Goal: Navigation & Orientation: Find specific page/section

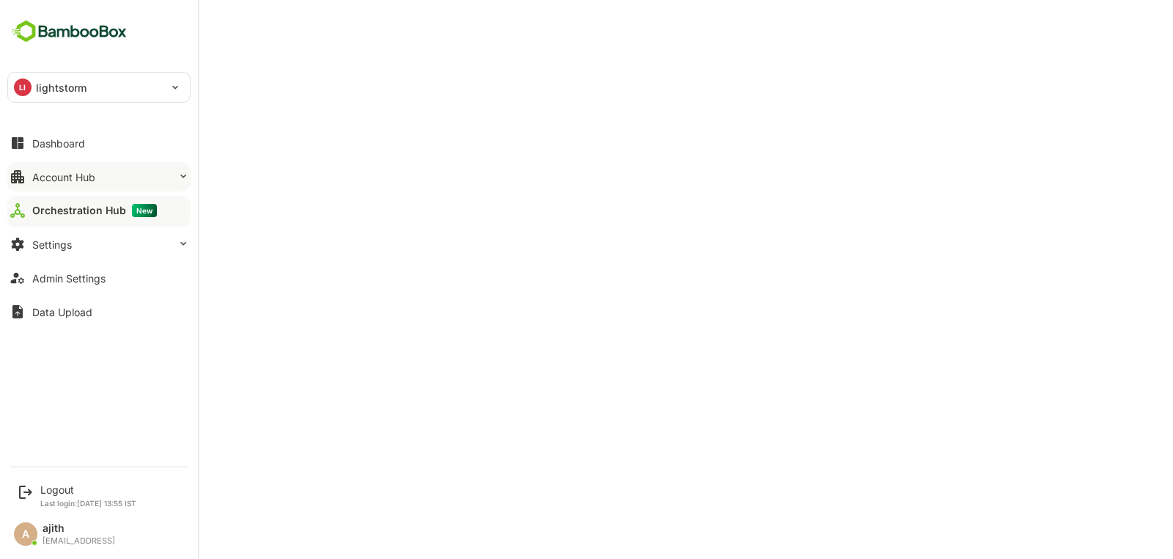
click at [77, 181] on div "Account Hub" at bounding box center [63, 177] width 63 height 12
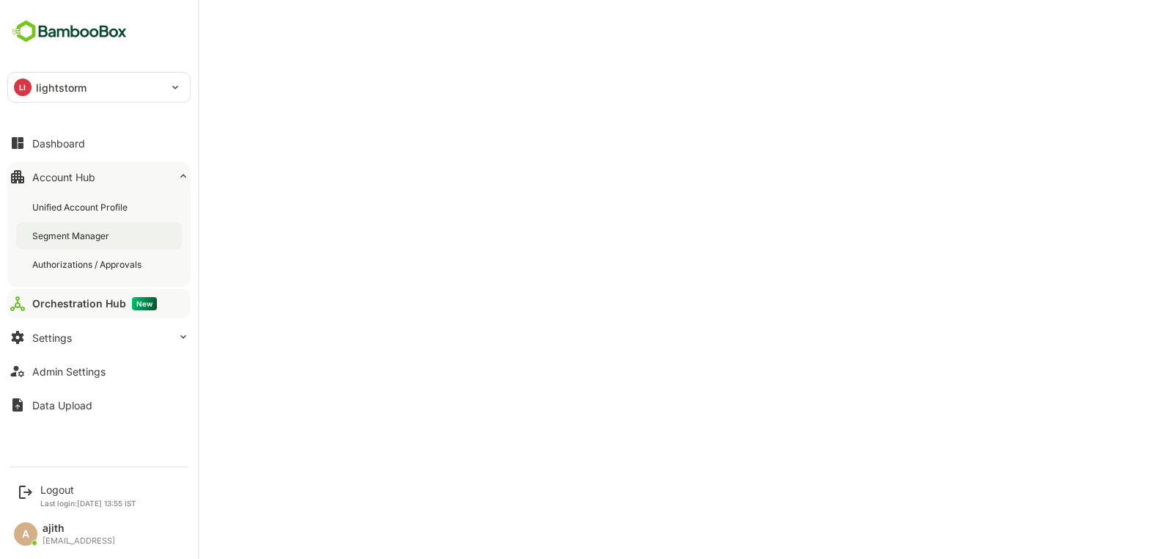
click at [86, 238] on div "Segment Manager" at bounding box center [72, 235] width 80 height 12
click at [54, 487] on div "Logout" at bounding box center [88, 489] width 96 height 12
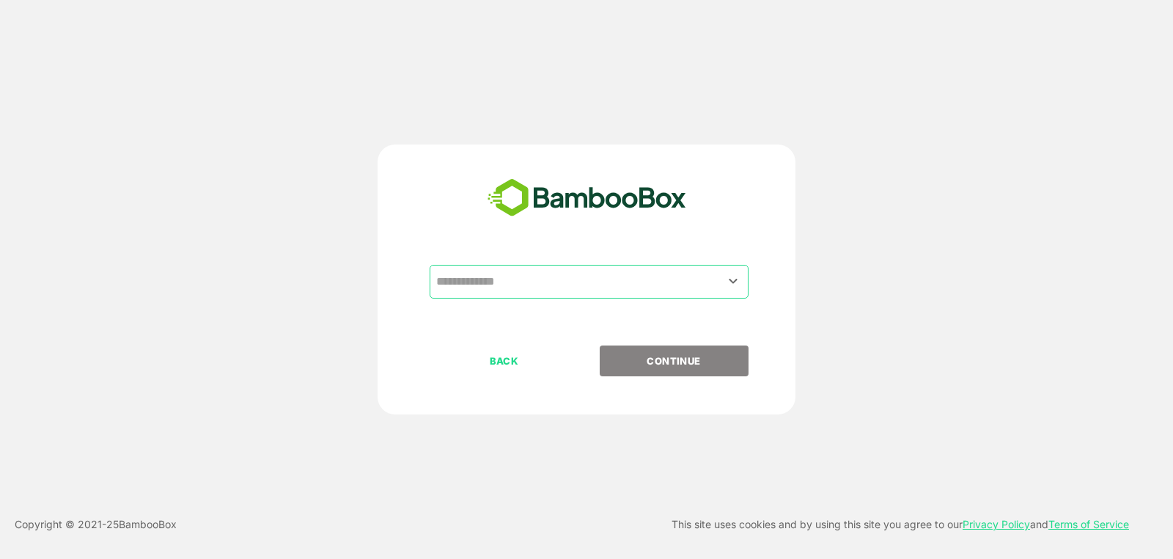
click at [559, 278] on input "text" at bounding box center [588, 282] width 313 height 28
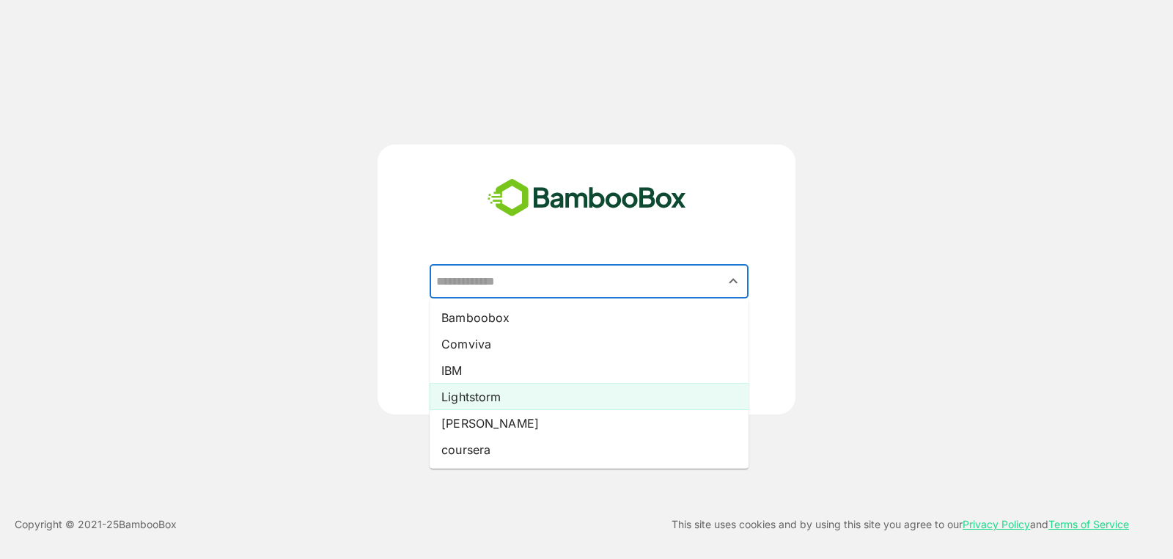
click at [528, 398] on li "Lightstorm" at bounding box center [589, 396] width 319 height 26
type input "**********"
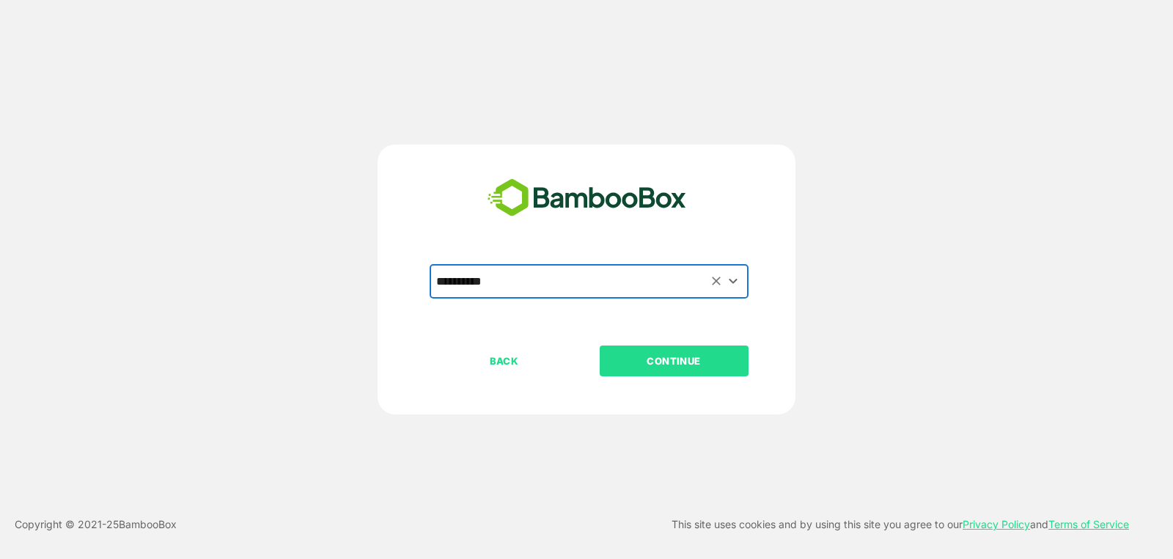
click at [661, 357] on p "CONTINUE" at bounding box center [673, 361] width 147 height 16
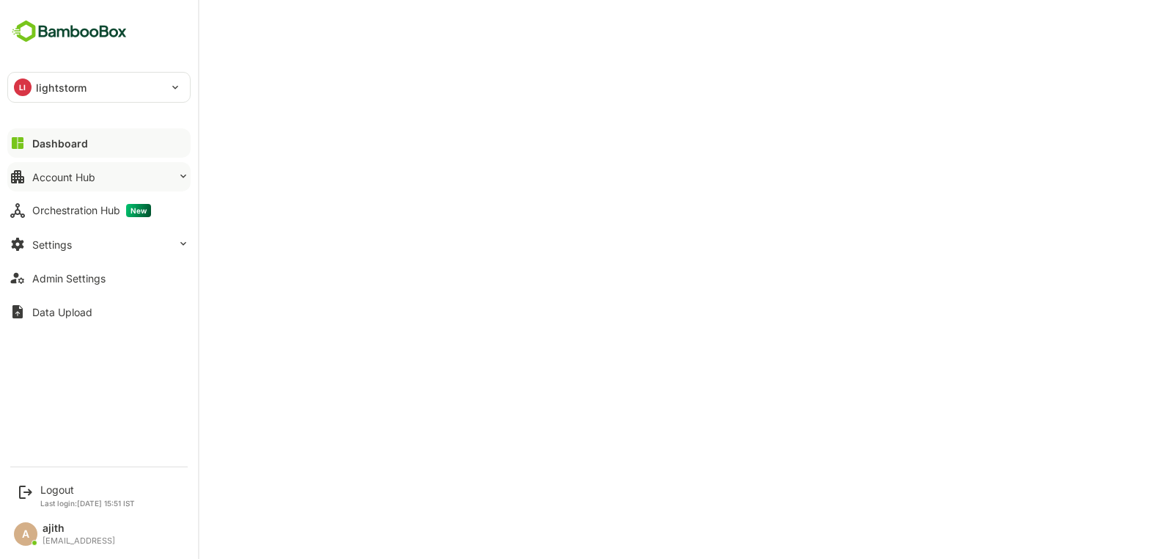
click at [62, 174] on div "Account Hub" at bounding box center [63, 177] width 63 height 12
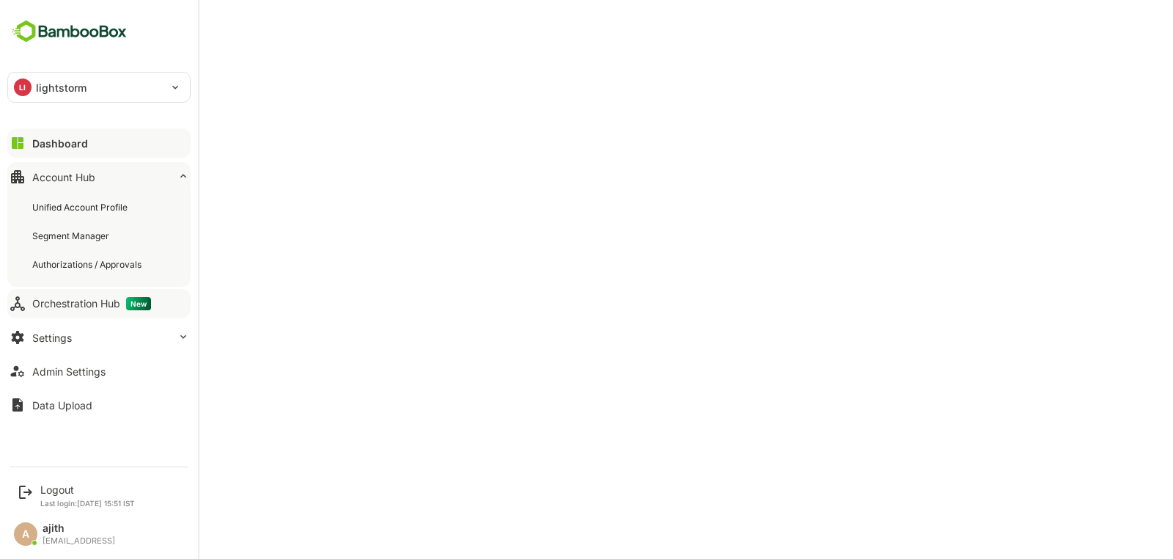
click at [136, 306] on span "New" at bounding box center [138, 303] width 25 height 13
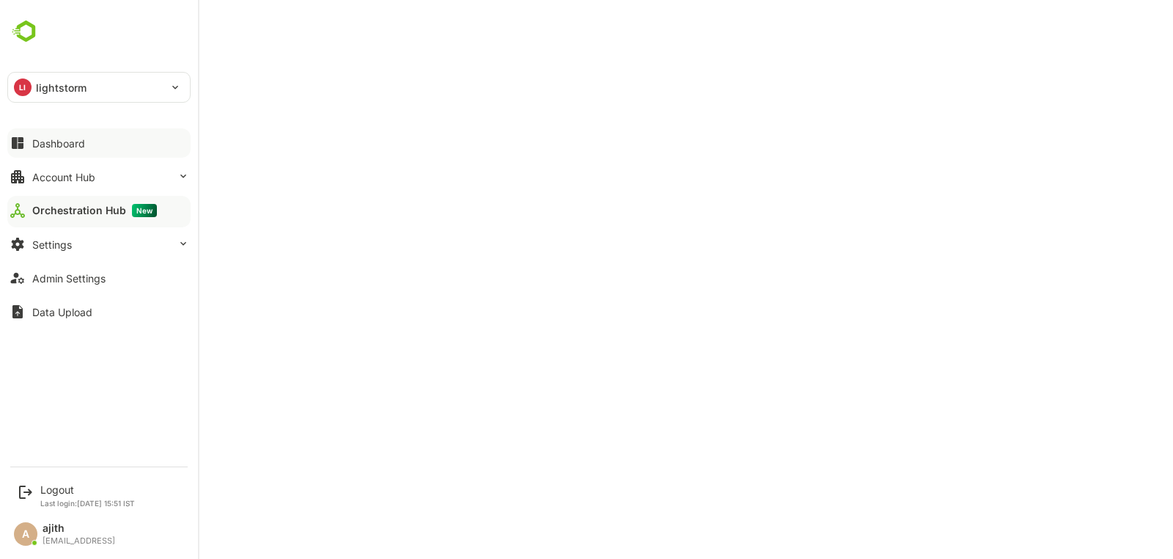
click at [23, 150] on icon at bounding box center [18, 143] width 18 height 18
click at [35, 174] on div "Account Hub" at bounding box center [63, 177] width 63 height 12
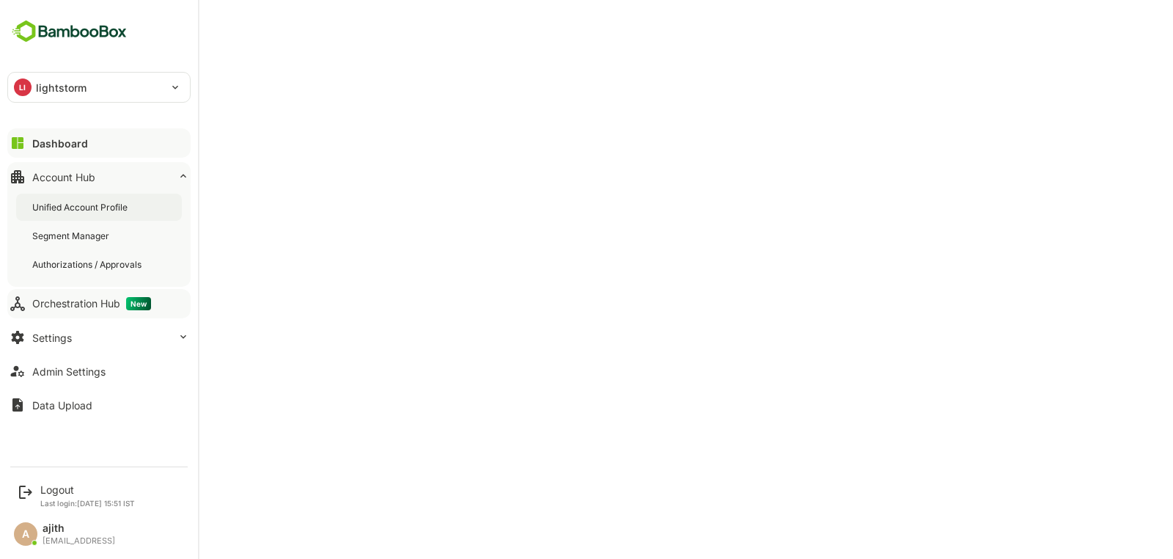
click at [134, 207] on div "Unified Account Profile" at bounding box center [99, 207] width 166 height 27
